Goal: Task Accomplishment & Management: Complete application form

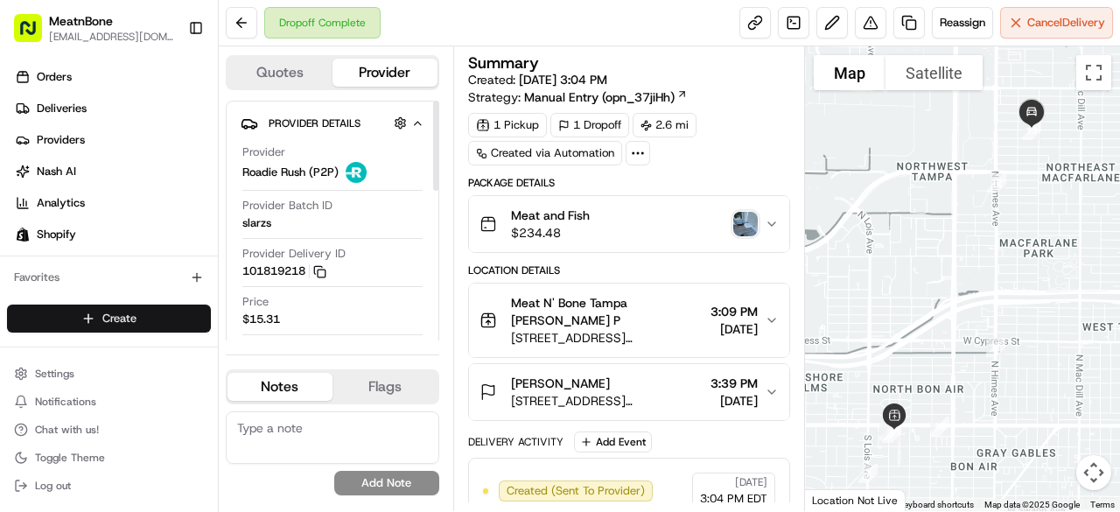
click at [178, 313] on html "MeatnBone [EMAIL_ADDRESS][DOMAIN_NAME] Toggle Sidebar Orders Deliveries Provide…" at bounding box center [560, 256] width 1120 height 512
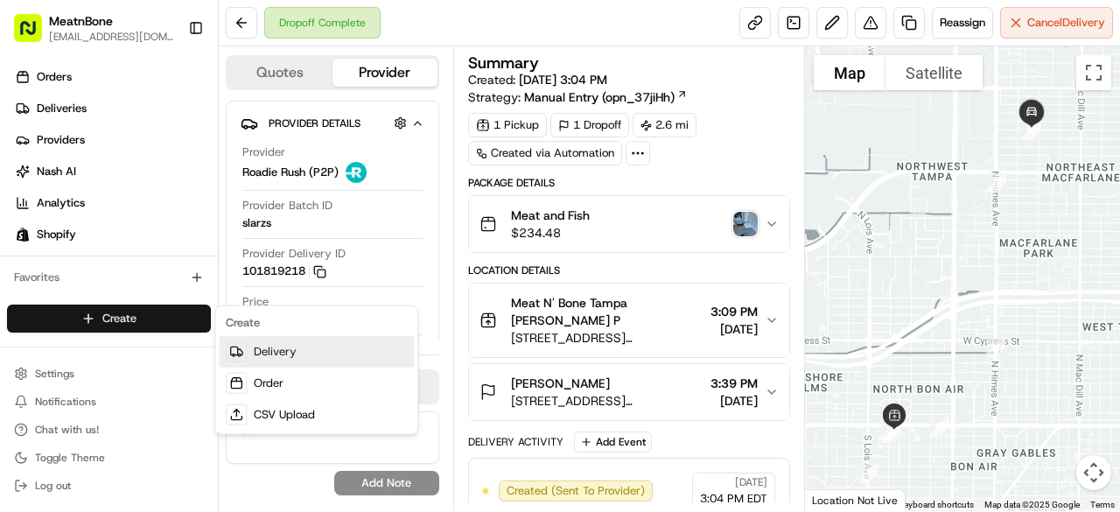
click at [278, 358] on link "Delivery" at bounding box center [316, 351] width 195 height 31
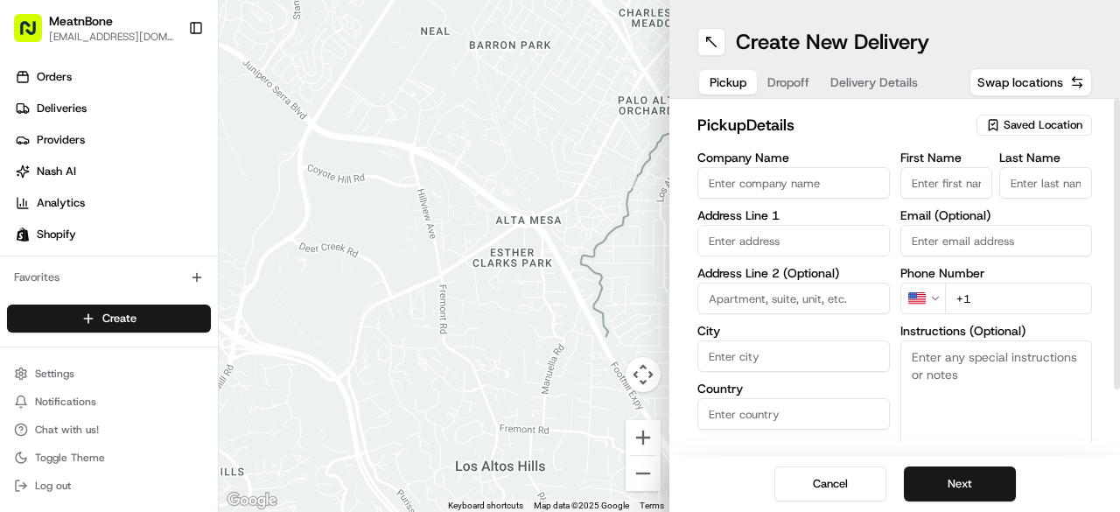
click at [1025, 119] on span "Saved Location" at bounding box center [1043, 125] width 79 height 16
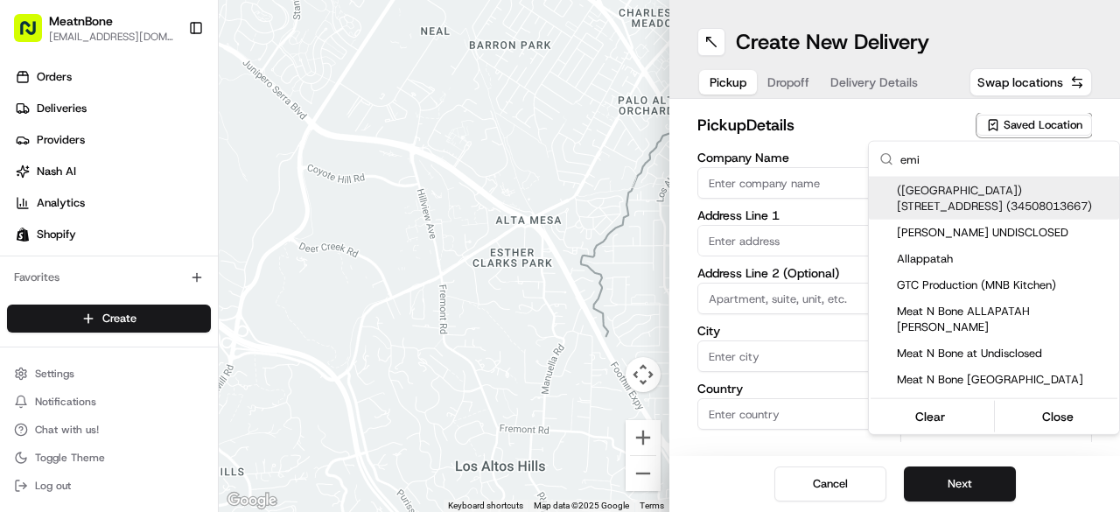
type input "[PERSON_NAME]"
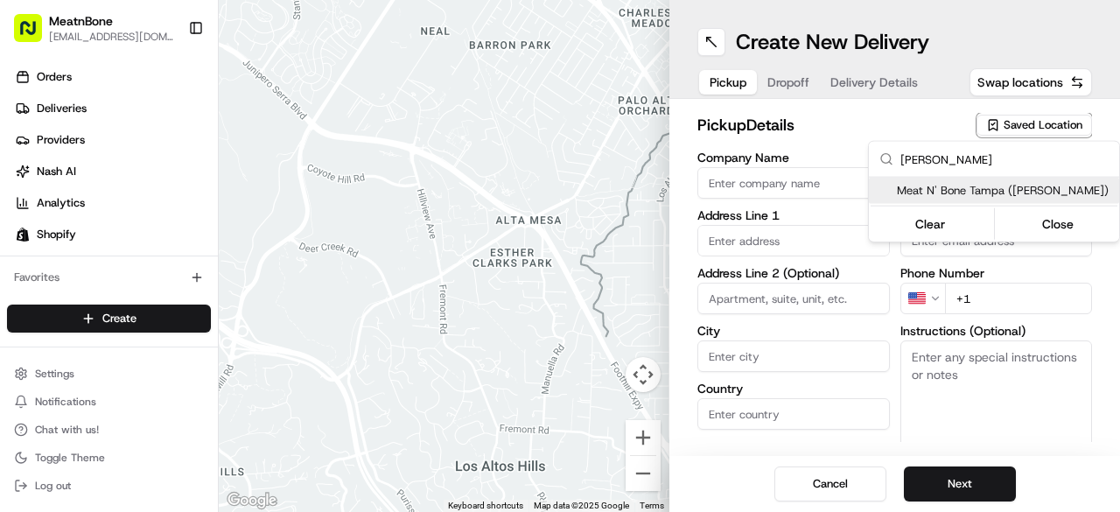
type input "Meat N' Bone Tampa ([PERSON_NAME])"
type input "[STREET_ADDRESS][PERSON_NAME]"
type input "[GEOGRAPHIC_DATA]"
type input "US"
type input "FL"
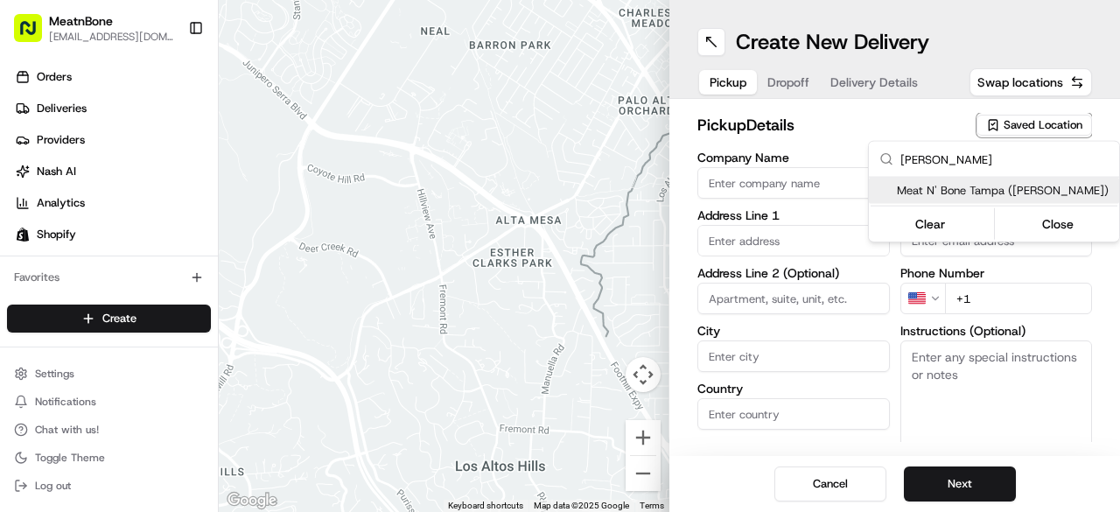
type input "33609"
type input "[PERSON_NAME]"
type input "[EMAIL_ADDRESS][DOMAIN_NAME]"
type input "[PHONE_NUMBER]"
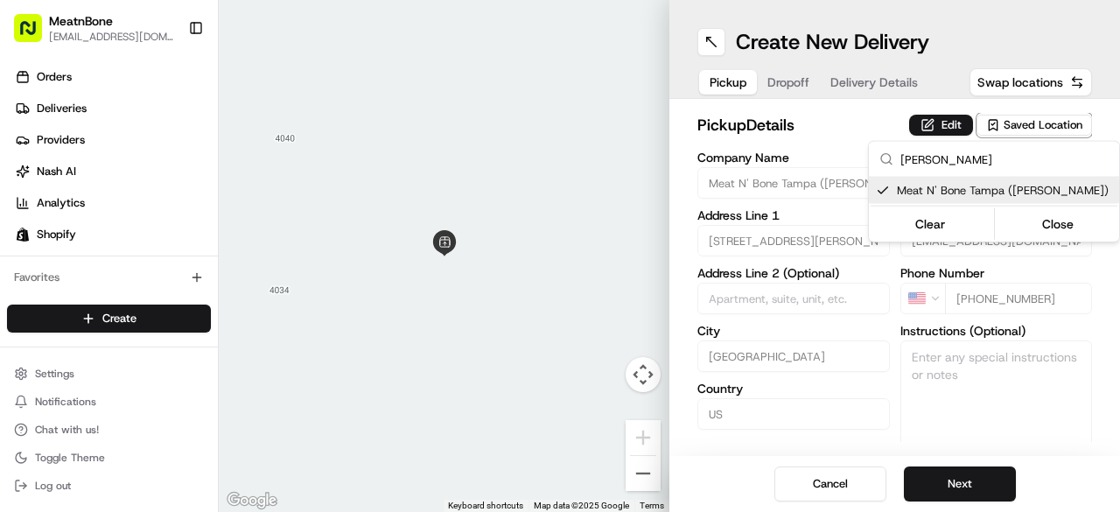
type input "[PERSON_NAME]"
click at [949, 490] on html "MeatnBone [EMAIL_ADDRESS][DOMAIN_NAME] Toggle Sidebar Orders Deliveries Provide…" at bounding box center [560, 256] width 1120 height 512
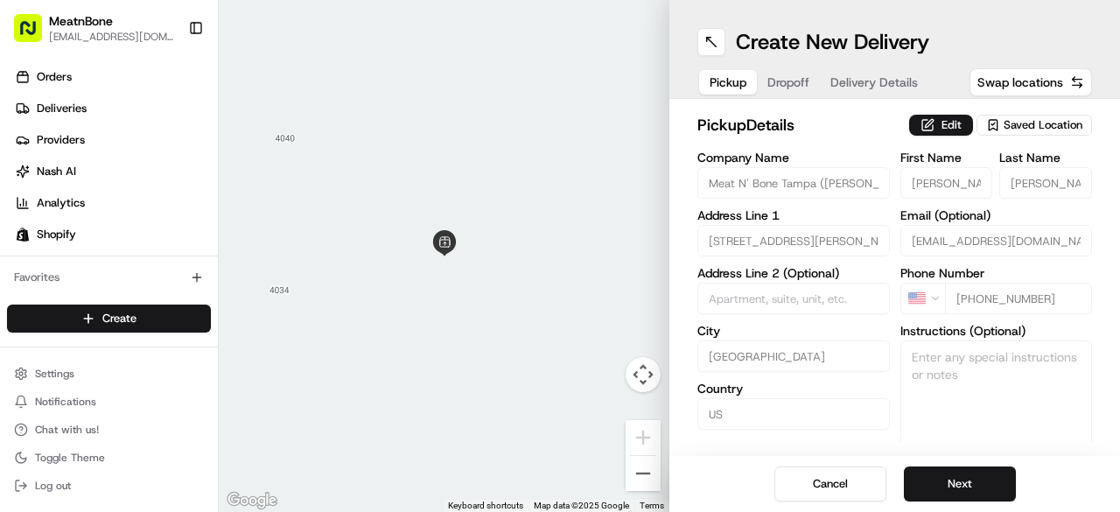
click at [936, 475] on button "Next" at bounding box center [960, 483] width 112 height 35
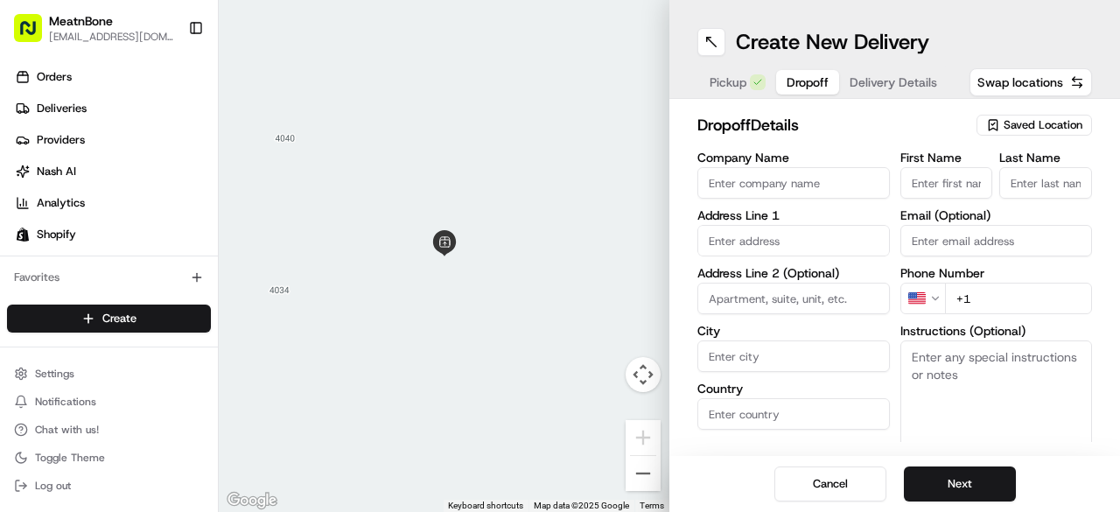
click at [917, 183] on input "First Name" at bounding box center [946, 182] width 93 height 31
type input "Ben"
click at [1040, 190] on input "Last Name" at bounding box center [1045, 182] width 93 height 31
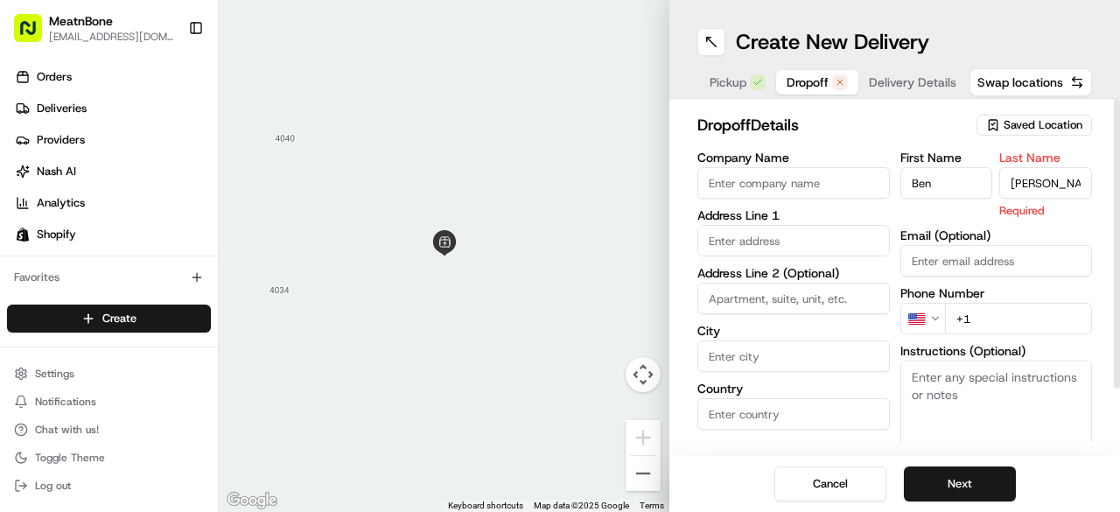
type input "[PERSON_NAME]"
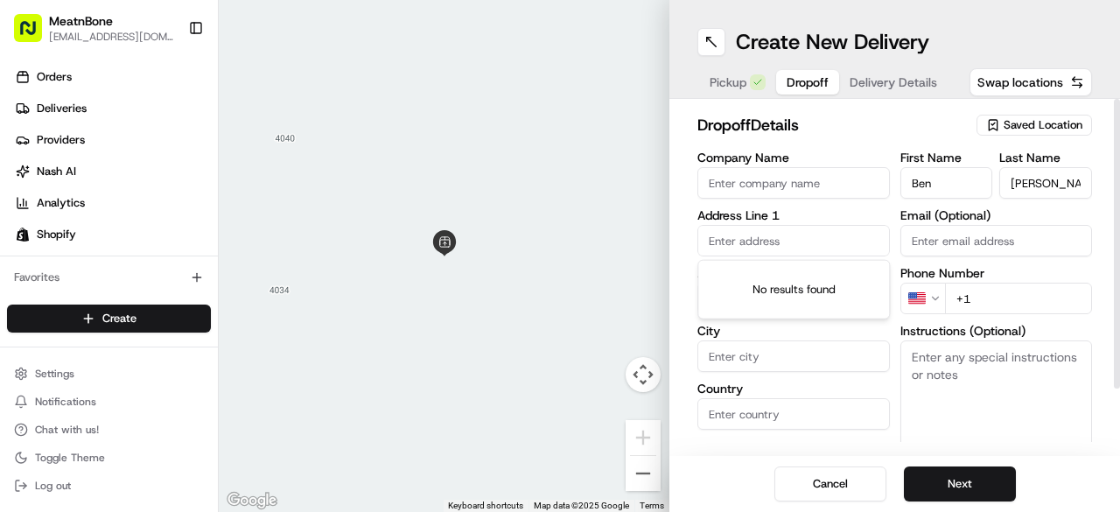
click at [779, 240] on input "text" at bounding box center [793, 240] width 192 height 31
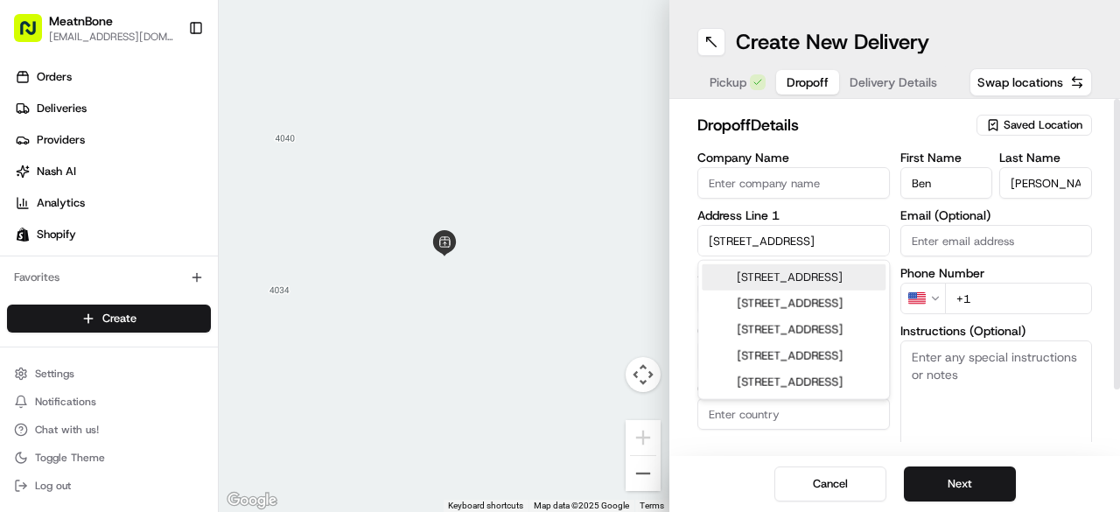
type input "[STREET_ADDRESS]"
type input "[GEOGRAPHIC_DATA]"
type input "FL"
type input "33602"
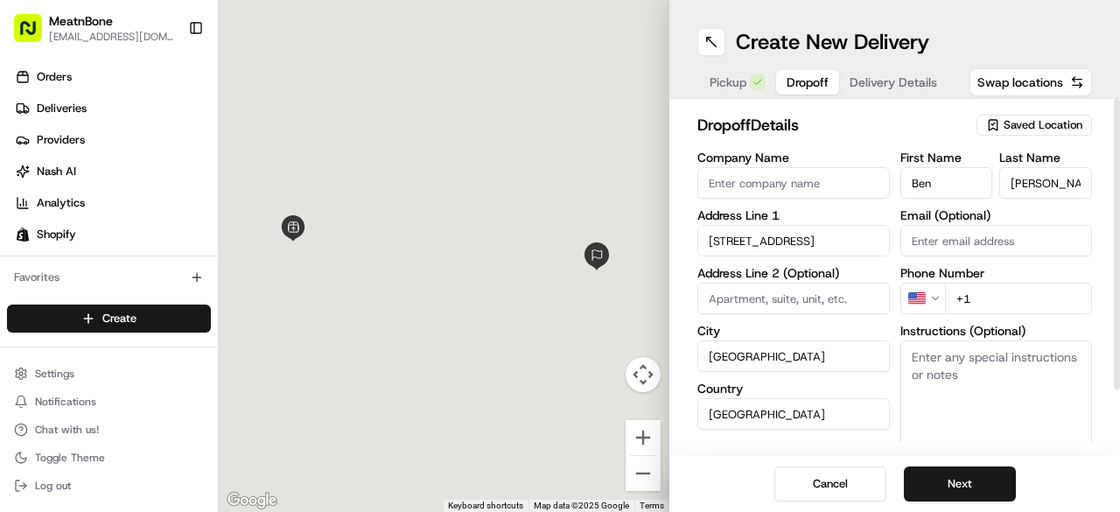
type input "[STREET_ADDRESS]"
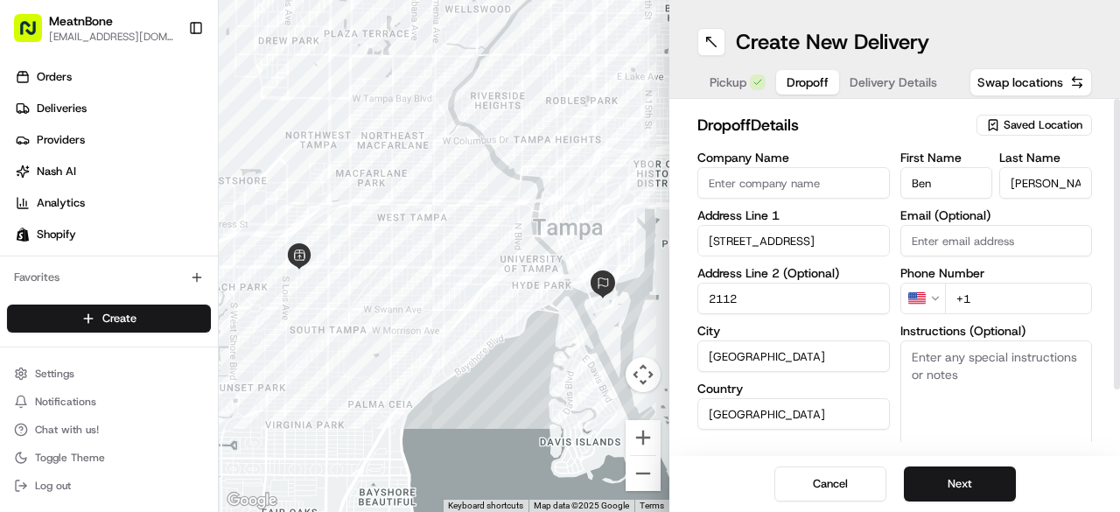
type input "2112"
click at [1025, 298] on input "+1" at bounding box center [1019, 298] width 148 height 31
type input "[PHONE_NUMBER]"
click at [980, 474] on button "Next" at bounding box center [960, 483] width 112 height 35
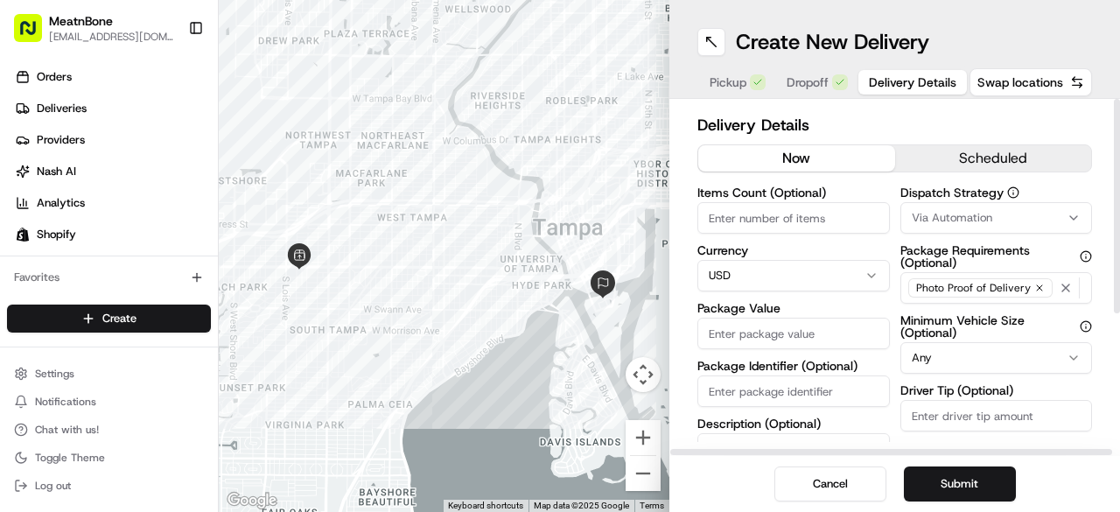
click at [746, 328] on input "Package Value" at bounding box center [793, 333] width 192 height 31
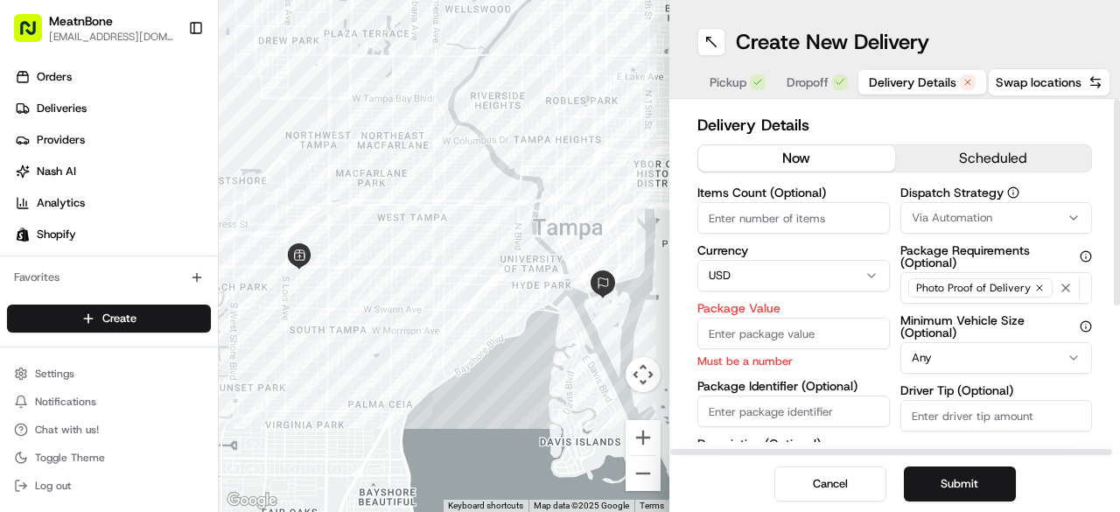
click at [749, 218] on input "Items Count (Optional)" at bounding box center [793, 217] width 192 height 31
type input "8"
click at [797, 335] on input "Package Value" at bounding box center [793, 333] width 192 height 31
type input "303.92"
click at [943, 477] on button "Submit" at bounding box center [960, 483] width 112 height 35
